Goal: Information Seeking & Learning: Find specific page/section

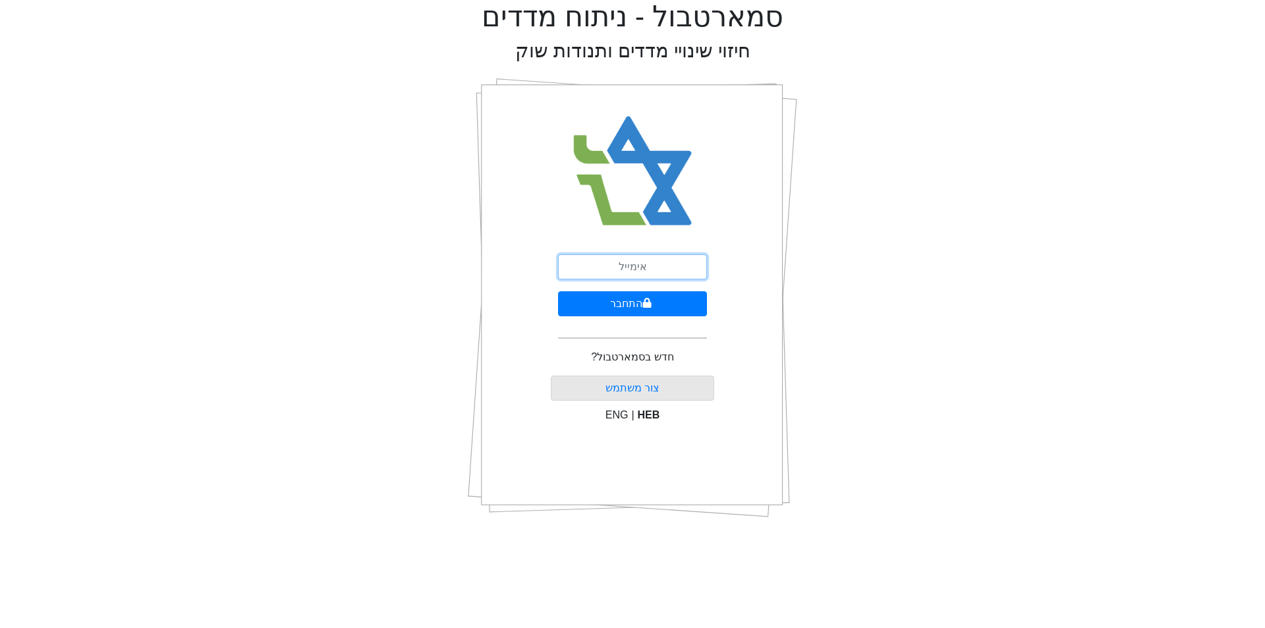
click at [627, 267] on input "email" at bounding box center [632, 266] width 149 height 25
type input "[EMAIL_ADDRESS][DOMAIN_NAME]"
click at [648, 300] on icon "submit" at bounding box center [647, 303] width 9 height 10
click at [560, 291] on button "התחבר" at bounding box center [633, 303] width 146 height 25
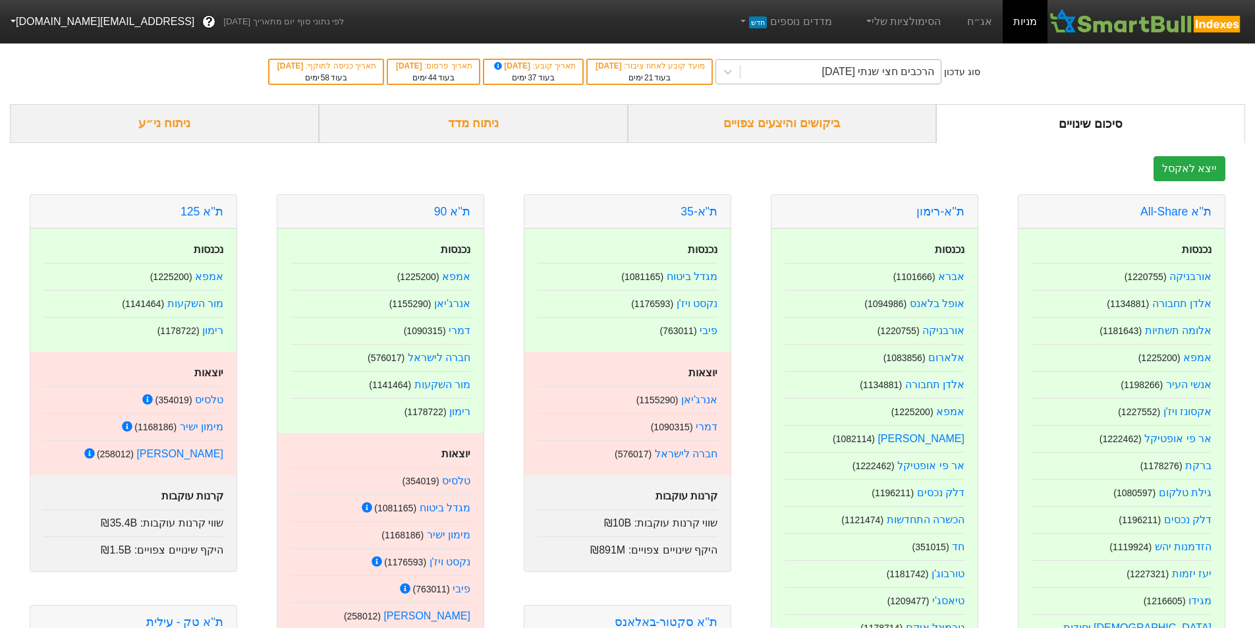
click at [828, 68] on div "הרכבים חצי שנתי [DATE]" at bounding box center [878, 72] width 113 height 16
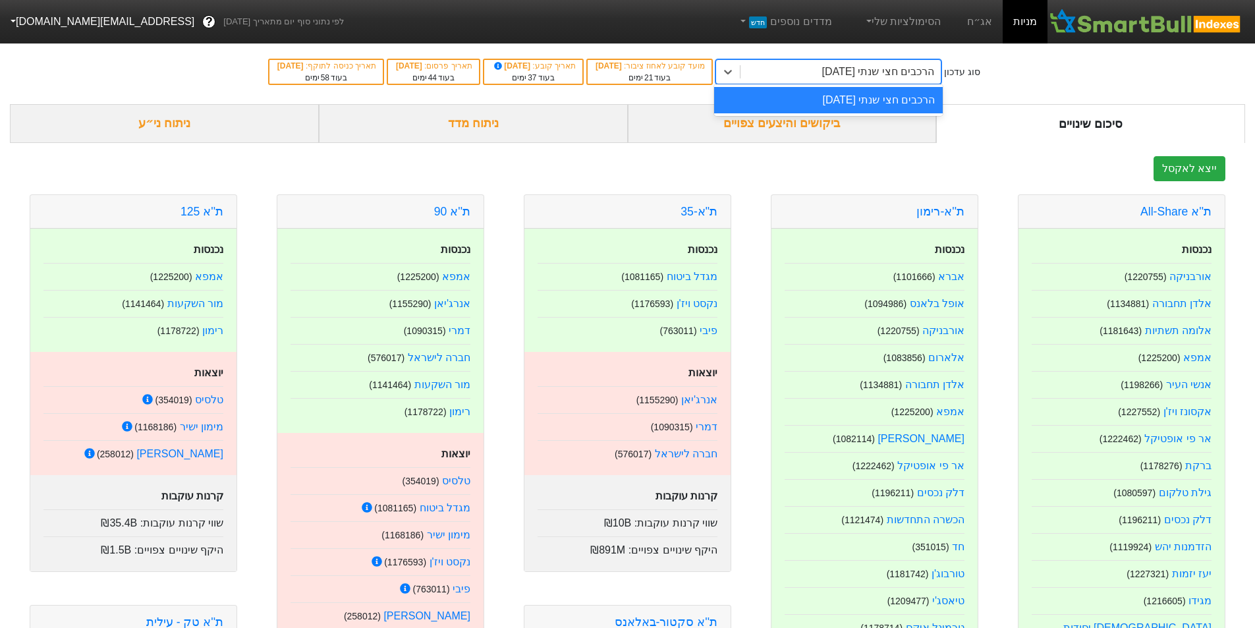
click at [1010, 65] on div "סוג עדכון option הרכבים חצי שנתי [DATE] focused, 1 of 1. 1 result available. Us…" at bounding box center [627, 72] width 1255 height 65
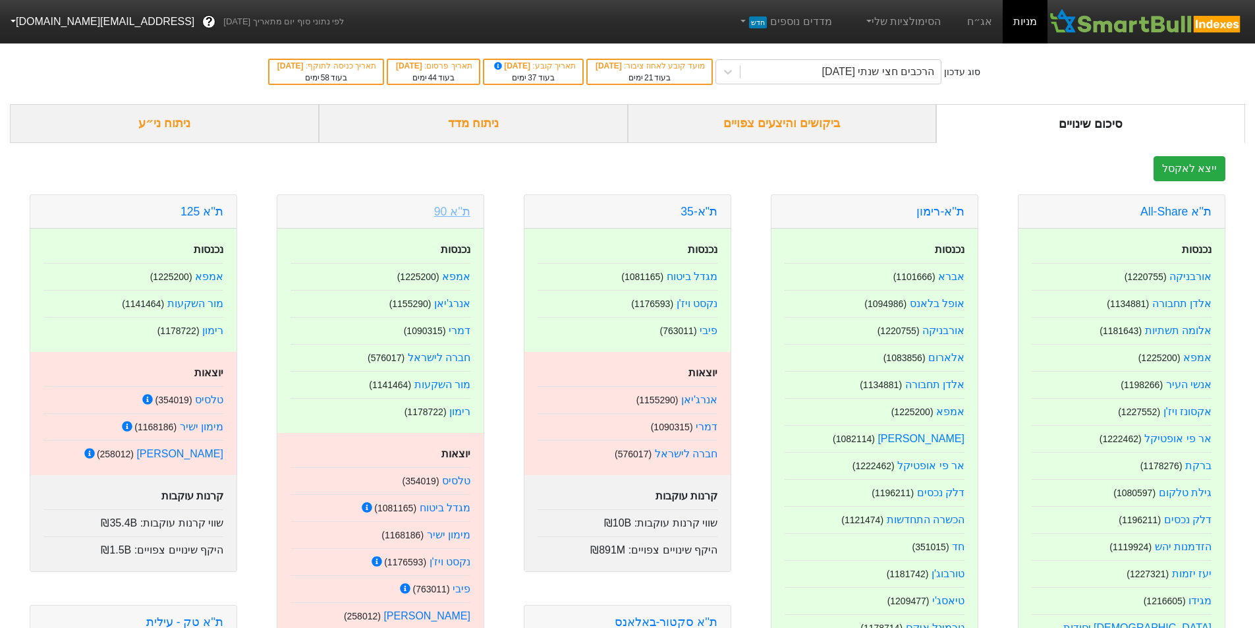
click at [447, 213] on link "ת''א 90" at bounding box center [452, 211] width 36 height 13
